Goal: Go to known website: Go to known website

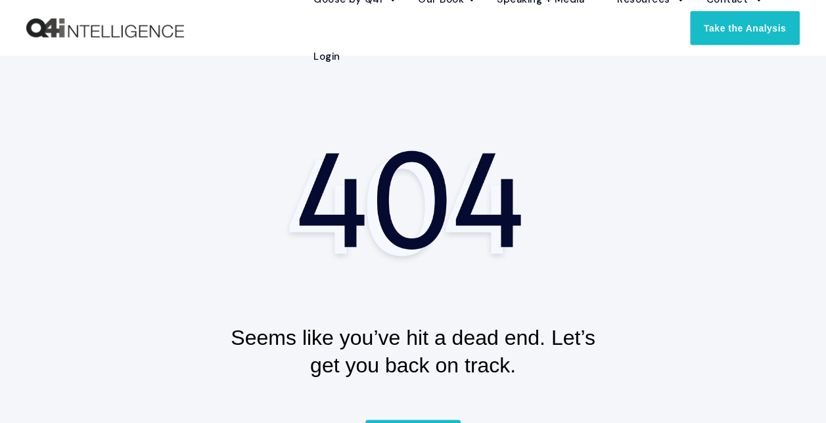
click at [95, 33] on img "Back to Home" at bounding box center [105, 28] width 158 height 20
